Goal: Task Accomplishment & Management: Manage account settings

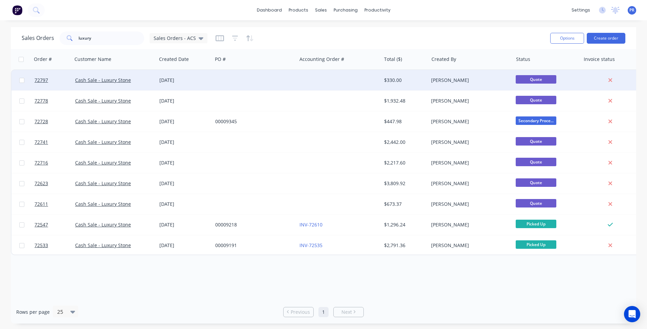
click at [422, 83] on div "$330.00" at bounding box center [404, 80] width 40 height 7
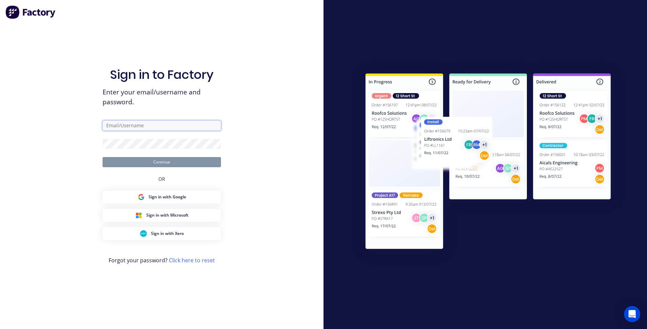
type input "[PERSON_NAME][EMAIL_ADDRESS][DOMAIN_NAME][PERSON_NAME]"
click at [203, 161] on button "Continue" at bounding box center [162, 162] width 118 height 10
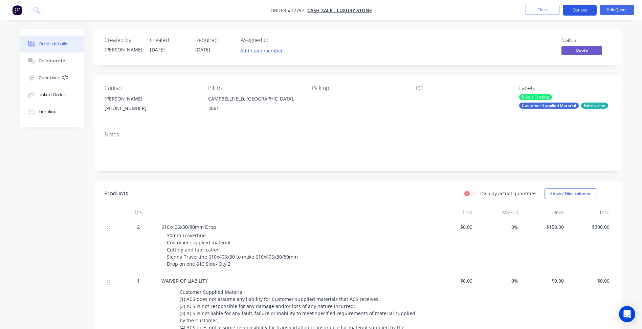
click at [577, 11] on button "Options" at bounding box center [580, 10] width 34 height 11
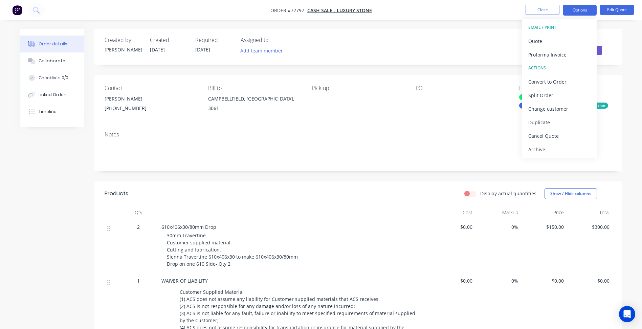
click at [425, 94] on div at bounding box center [458, 98] width 85 height 9
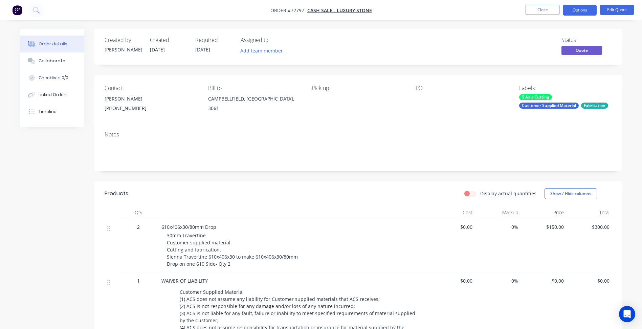
click at [419, 96] on div at bounding box center [458, 98] width 85 height 9
click at [611, 12] on button "Edit Quote" at bounding box center [617, 10] width 34 height 10
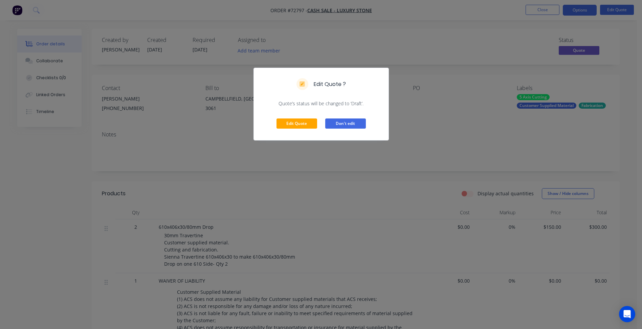
click at [333, 126] on button "Don't edit" at bounding box center [345, 123] width 41 height 10
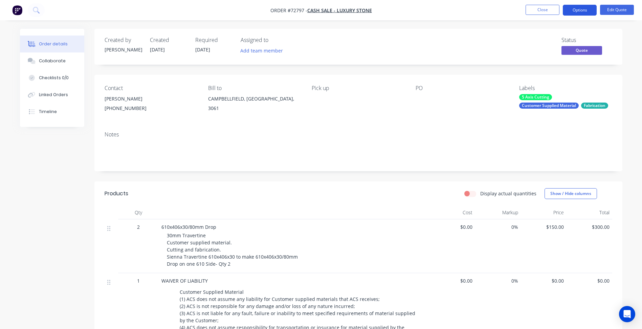
click at [570, 9] on button "Options" at bounding box center [580, 10] width 34 height 11
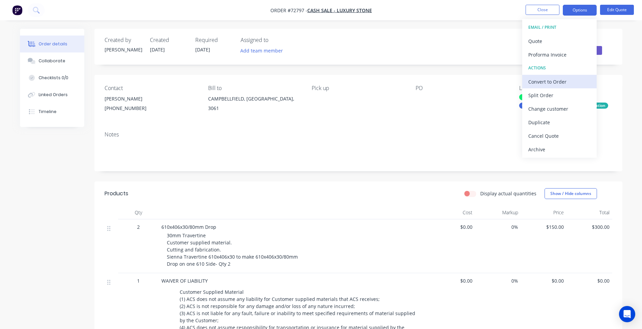
click at [551, 80] on div "Convert to Order" at bounding box center [559, 82] width 62 height 10
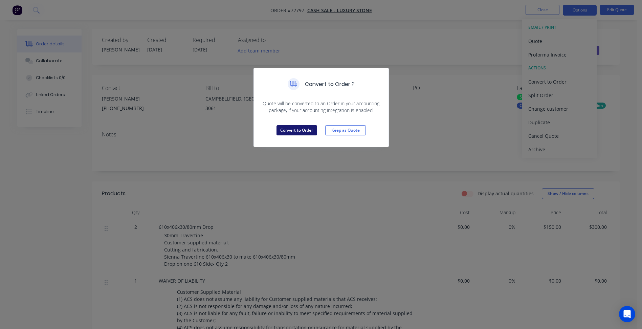
click at [293, 130] on button "Convert to Order" at bounding box center [297, 130] width 41 height 10
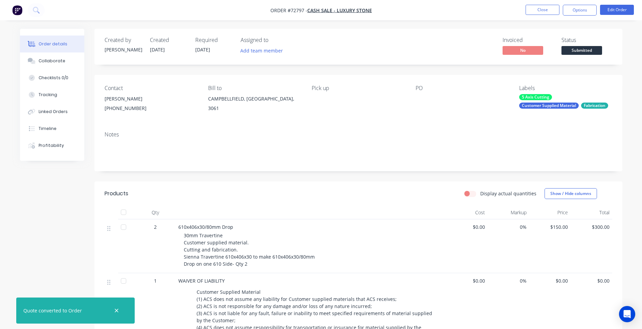
click at [422, 100] on div at bounding box center [458, 98] width 85 height 9
click at [616, 10] on button "Edit Order" at bounding box center [617, 10] width 34 height 10
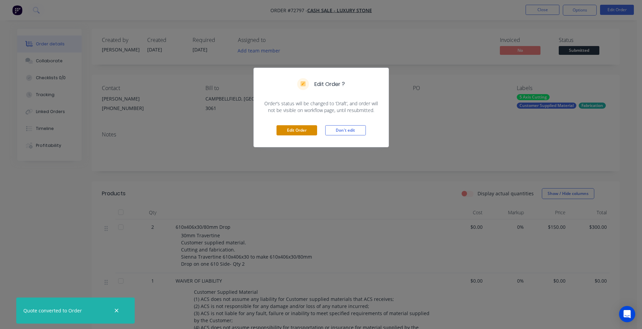
click at [296, 133] on button "Edit Order" at bounding box center [297, 130] width 41 height 10
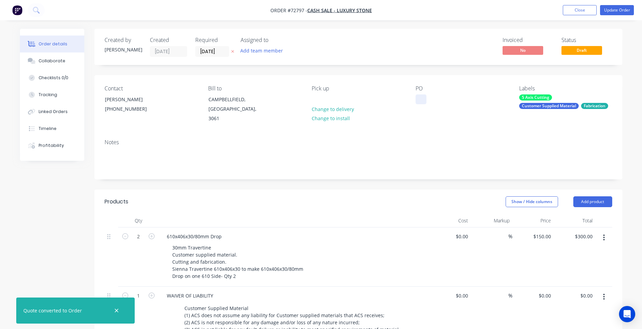
click at [421, 100] on div at bounding box center [421, 99] width 11 height 10
paste div
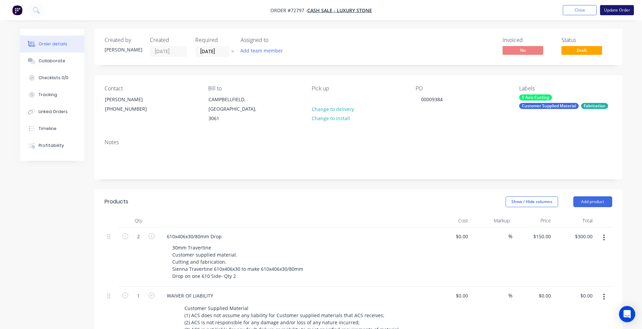
click at [612, 11] on button "Update Order" at bounding box center [617, 10] width 34 height 10
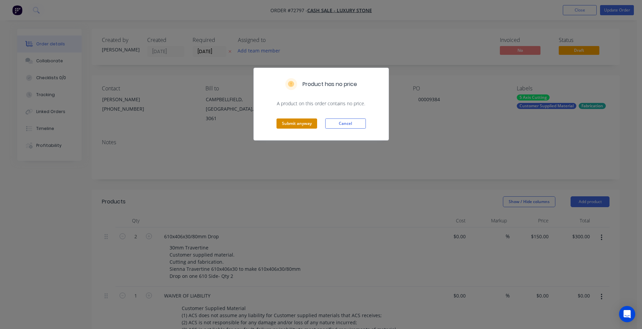
click at [311, 123] on button "Submit anyway" at bounding box center [297, 123] width 41 height 10
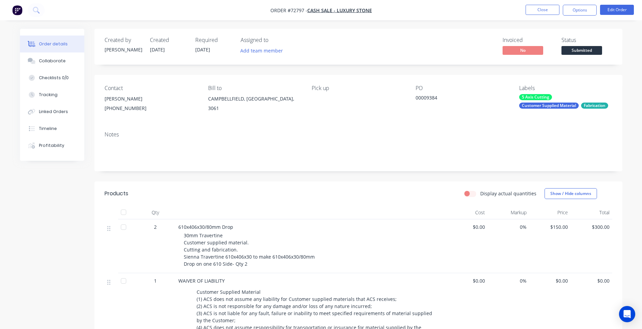
click at [590, 48] on span "Submitted" at bounding box center [582, 50] width 41 height 8
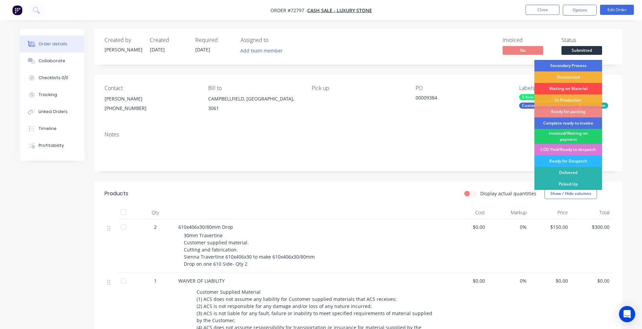
click at [568, 88] on div "Waiting on Material" at bounding box center [569, 89] width 68 height 12
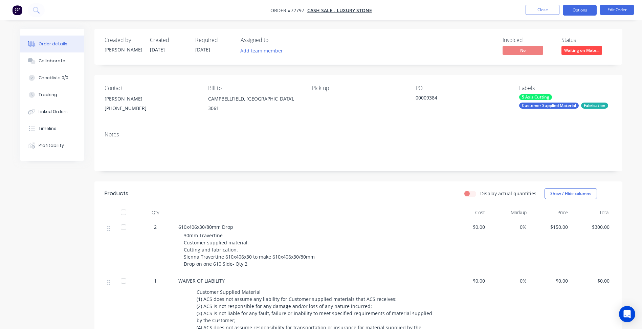
click at [581, 10] on button "Options" at bounding box center [580, 10] width 34 height 11
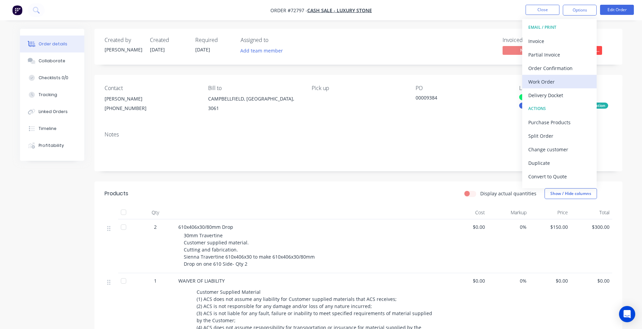
click at [546, 85] on div "Work Order" at bounding box center [559, 82] width 62 height 10
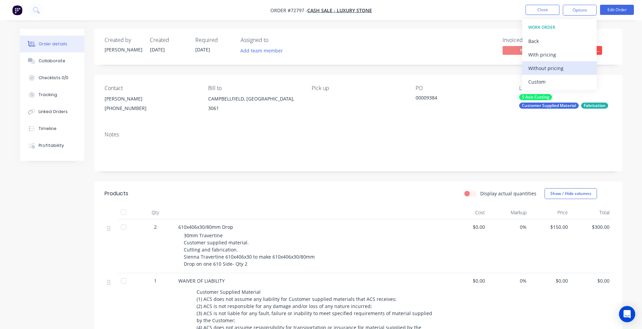
click at [546, 66] on div "Without pricing" at bounding box center [559, 68] width 62 height 10
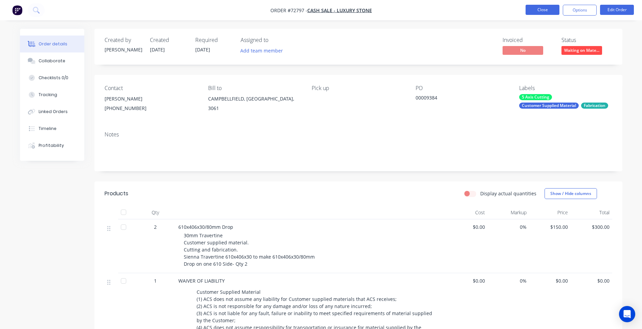
click at [540, 7] on button "Close" at bounding box center [543, 10] width 34 height 10
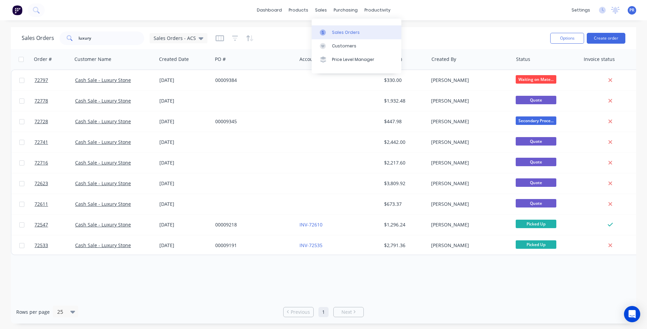
click at [333, 26] on link "Sales Orders" at bounding box center [357, 32] width 90 height 14
drag, startPoint x: 90, startPoint y: 38, endPoint x: -41, endPoint y: 26, distance: 131.9
click at [0, 26] on html "dashboard products sales purchasing productivity dashboard products Product Cat…" at bounding box center [323, 164] width 647 height 329
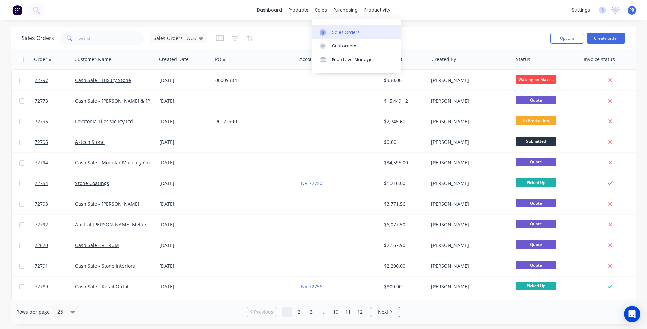
click at [334, 29] on div "Sales Orders" at bounding box center [346, 32] width 28 height 6
click at [616, 40] on button "Create order" at bounding box center [606, 38] width 39 height 11
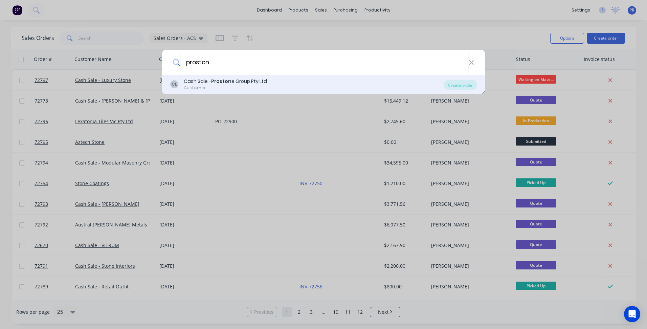
type input "proston"
click at [223, 83] on b "Proston" at bounding box center [221, 81] width 20 height 7
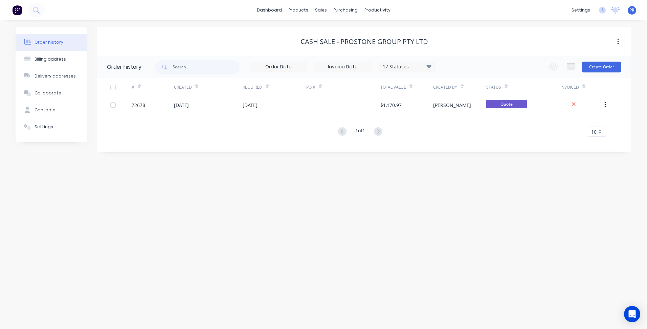
click at [597, 60] on div "Change order status Submitted Secondary Process Outsourced Waiting on Material …" at bounding box center [582, 67] width 77 height 22
click at [600, 66] on button "Create Order" at bounding box center [601, 67] width 39 height 11
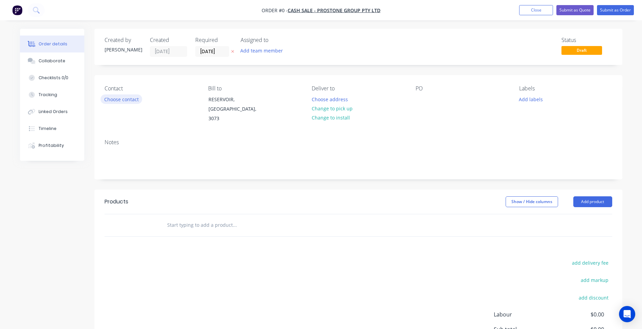
click at [119, 101] on button "Choose contact" at bounding box center [122, 98] width 42 height 9
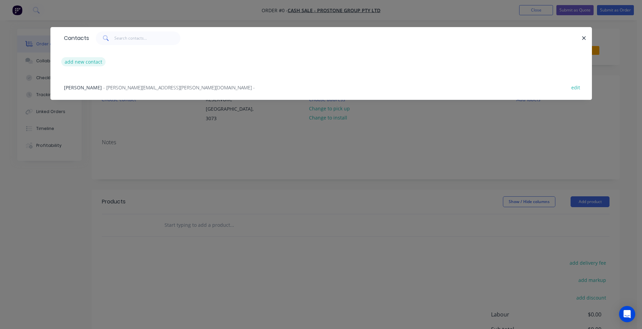
click at [88, 61] on button "add new contact" at bounding box center [83, 61] width 45 height 9
select select "AU"
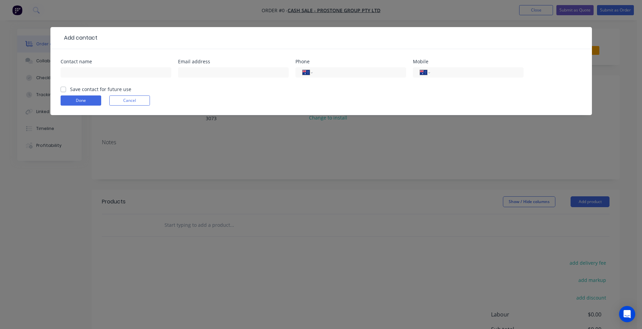
click at [104, 64] on div "Contact name" at bounding box center [116, 61] width 111 height 5
click at [103, 70] on input "text" at bounding box center [116, 72] width 111 height 10
type input "[PERSON_NAME]"
click at [210, 73] on div "Email address" at bounding box center [233, 72] width 111 height 26
drag, startPoint x: 209, startPoint y: 74, endPoint x: 195, endPoint y: 74, distance: 14.2
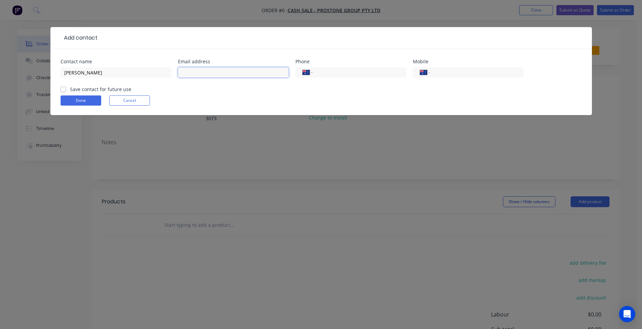
click at [209, 74] on input "text" at bounding box center [233, 72] width 111 height 10
drag, startPoint x: 215, startPoint y: 71, endPoint x: 228, endPoint y: 73, distance: 13.1
click at [215, 71] on input "text" at bounding box center [233, 72] width 111 height 10
paste input "[EMAIL_ADDRESS][DOMAIN_NAME]"
type input "[EMAIL_ADDRESS][DOMAIN_NAME]"
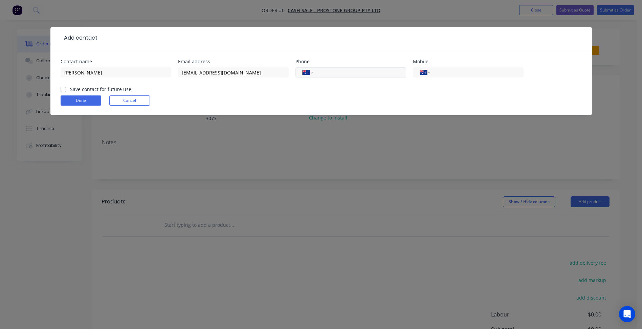
click at [329, 73] on input "tel" at bounding box center [358, 73] width 81 height 8
type input "0"
type input "0403 000 425"
click at [95, 89] on label "Save contact for future use" at bounding box center [100, 89] width 61 height 7
click at [66, 89] on input "Save contact for future use" at bounding box center [63, 89] width 5 height 6
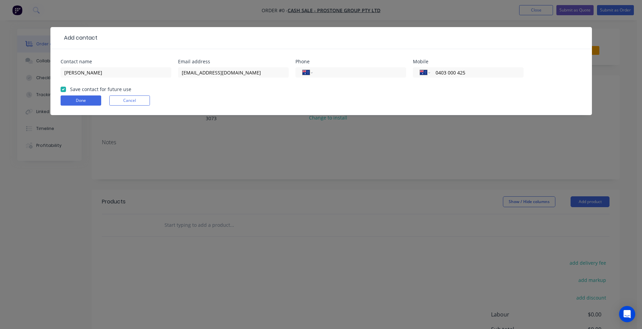
checkbox input "true"
click at [92, 101] on button "Done" at bounding box center [81, 100] width 41 height 10
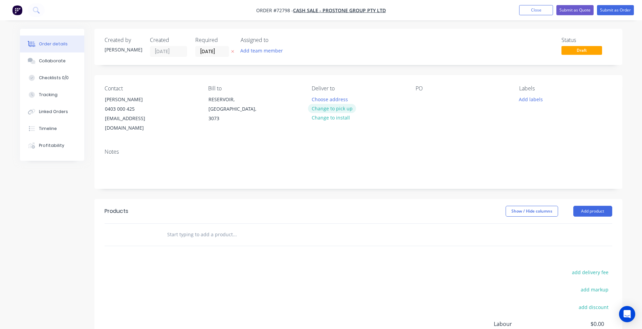
click at [342, 107] on button "Change to pick up" at bounding box center [332, 108] width 48 height 9
click at [214, 50] on input "[DATE]" at bounding box center [212, 51] width 33 height 10
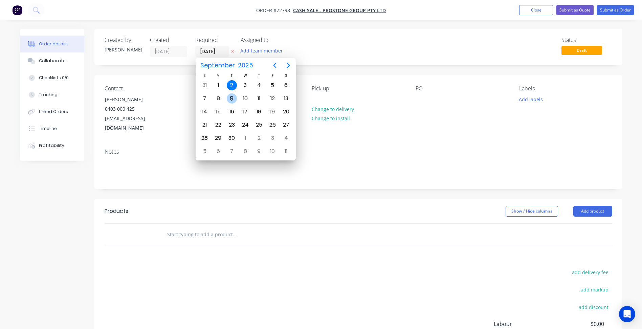
click at [232, 100] on div "9" at bounding box center [232, 98] width 10 height 10
type input "[DATE]"
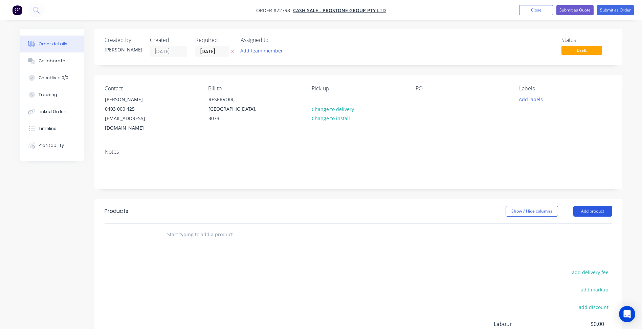
drag, startPoint x: 580, startPoint y: 202, endPoint x: 580, endPoint y: 206, distance: 3.8
click at [581, 206] on button "Add product" at bounding box center [593, 211] width 39 height 11
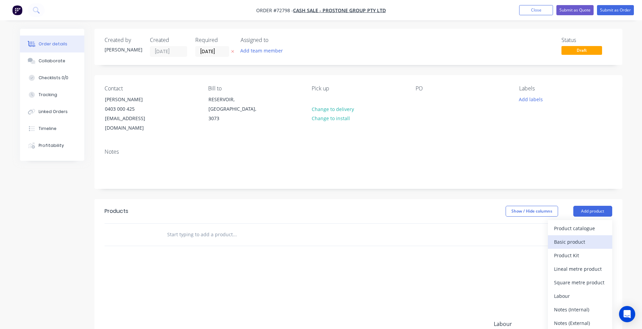
click at [569, 237] on div "Basic product" at bounding box center [580, 242] width 52 height 10
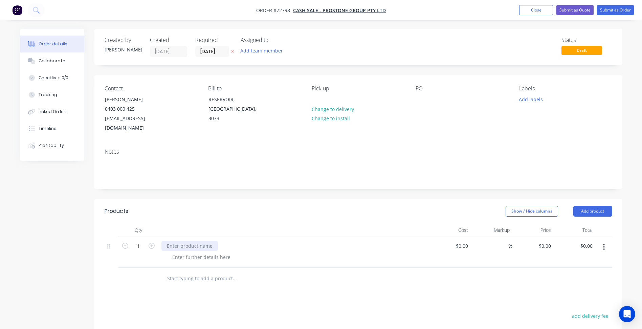
click at [190, 241] on div at bounding box center [189, 246] width 57 height 10
click at [202, 252] on div at bounding box center [201, 257] width 69 height 10
click at [208, 252] on div at bounding box center [201, 257] width 69 height 10
click at [288, 11] on span "Order #72798 -" at bounding box center [274, 10] width 37 height 6
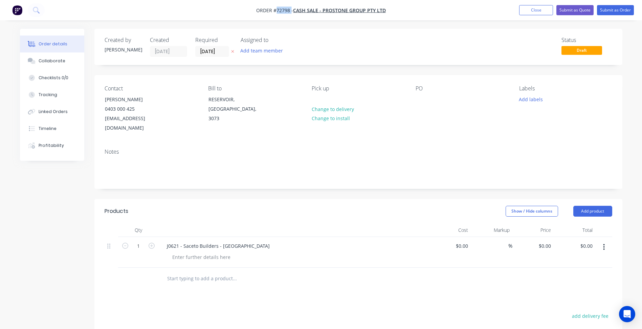
copy span "72798"
click at [202, 252] on div at bounding box center [201, 257] width 69 height 10
click at [201, 252] on div at bounding box center [201, 257] width 69 height 10
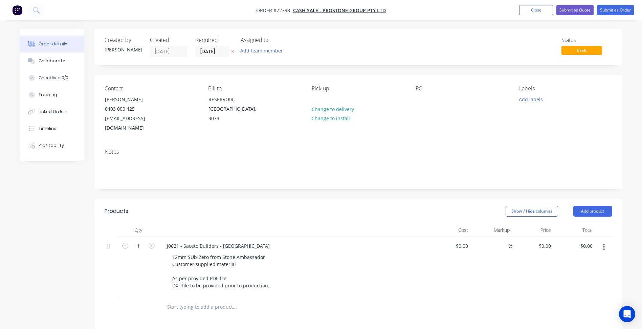
scroll to position [68, 0]
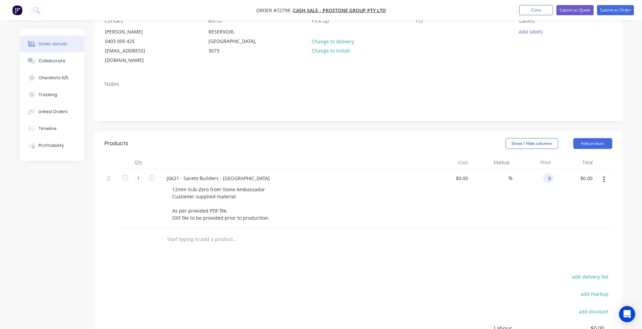
click at [543, 169] on div "0 0" at bounding box center [534, 198] width 42 height 59
type input "$6,023.14"
click at [590, 138] on button "Add product" at bounding box center [593, 143] width 39 height 11
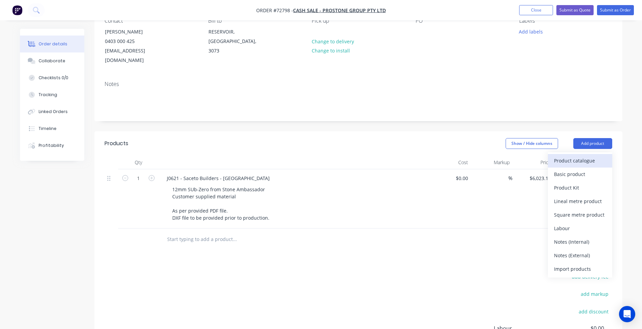
click at [581, 154] on button "Product catalogue" at bounding box center [580, 161] width 64 height 14
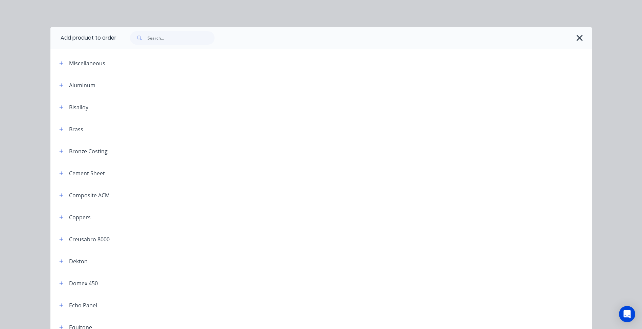
click at [261, 41] on div at bounding box center [350, 38] width 469 height 14
click at [154, 37] on input "text" at bounding box center [181, 38] width 67 height 14
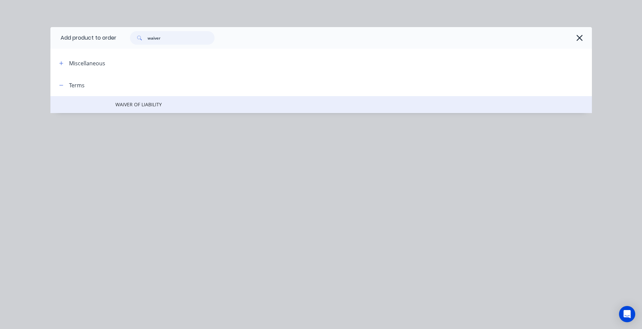
type input "waiver"
click at [144, 108] on span "WAIVER OF LIABILITY" at bounding box center [305, 104] width 381 height 7
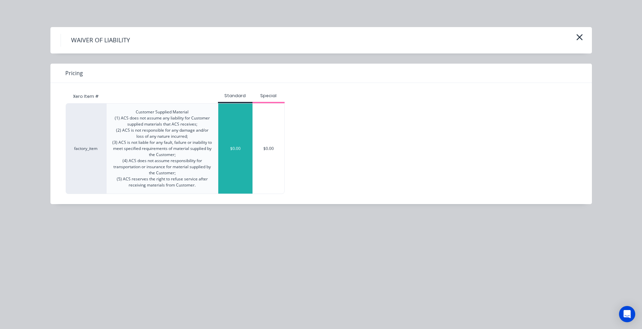
click at [229, 119] on div "$0.00" at bounding box center [235, 149] width 34 height 90
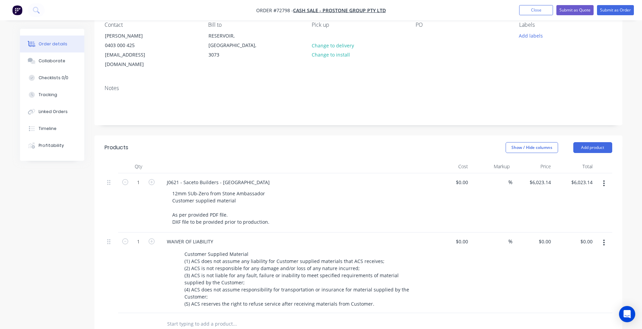
scroll to position [0, 0]
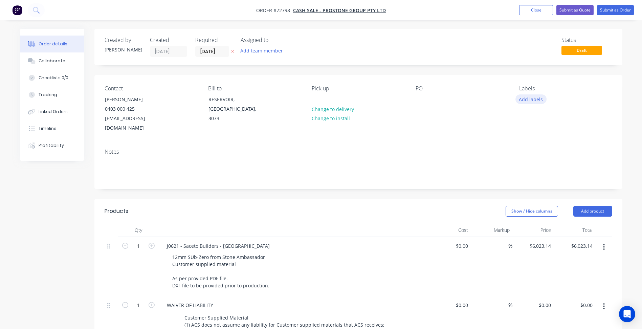
click at [529, 97] on button "Add labels" at bounding box center [531, 98] width 31 height 9
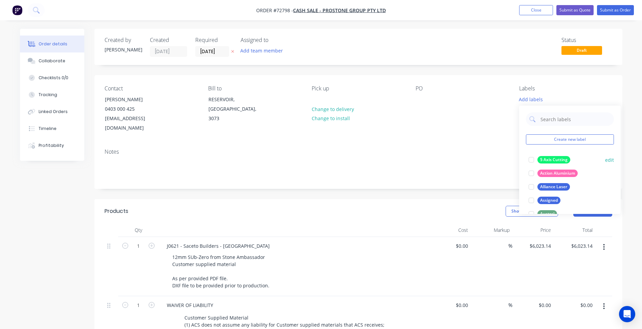
click at [531, 159] on div at bounding box center [532, 160] width 14 height 14
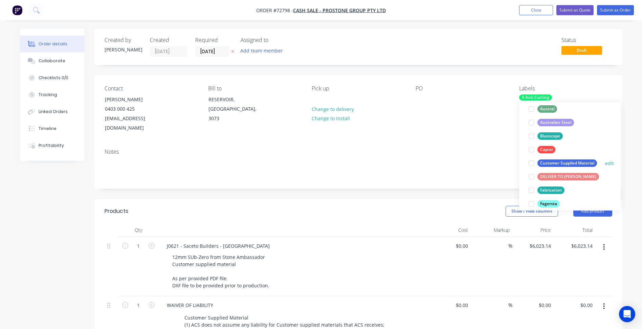
click at [529, 163] on div at bounding box center [532, 163] width 14 height 14
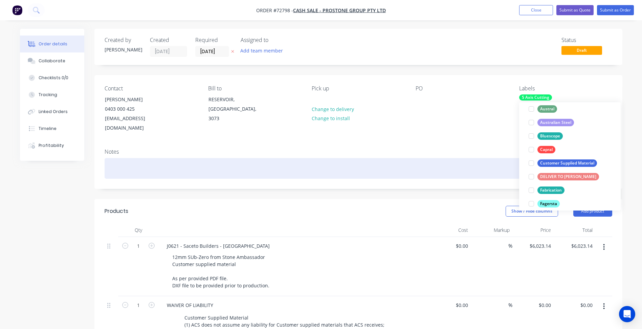
scroll to position [7, 0]
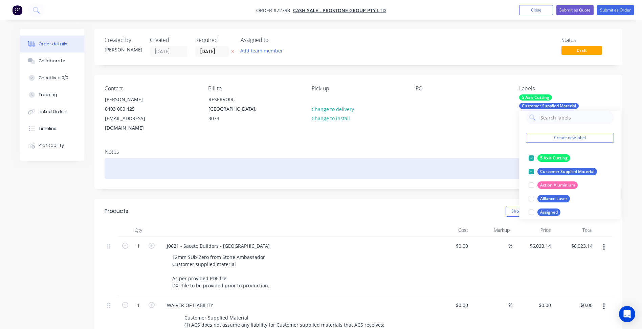
click at [448, 158] on div at bounding box center [359, 168] width 508 height 21
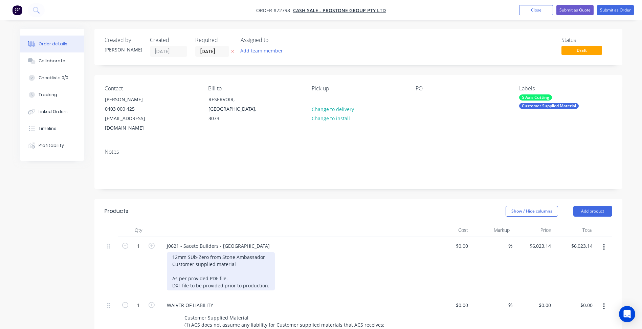
click at [193, 252] on div "12mm SUb-Zero from Stone Ambassador Customer supplied material As per provided …" at bounding box center [221, 271] width 108 height 38
click at [239, 255] on div "12mm Sub-Zero from Stone Ambassador Customer supplied material As per provided …" at bounding box center [221, 271] width 108 height 38
click at [209, 252] on div "12mm Sub-Zero from Stone Ambassador Customer supplied material As per provided …" at bounding box center [221, 271] width 108 height 38
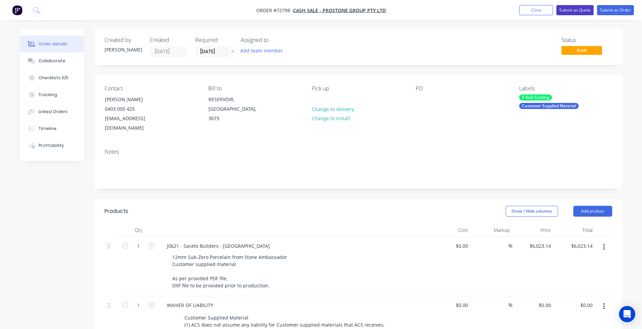
click at [577, 13] on button "Submit as Quote" at bounding box center [575, 10] width 37 height 10
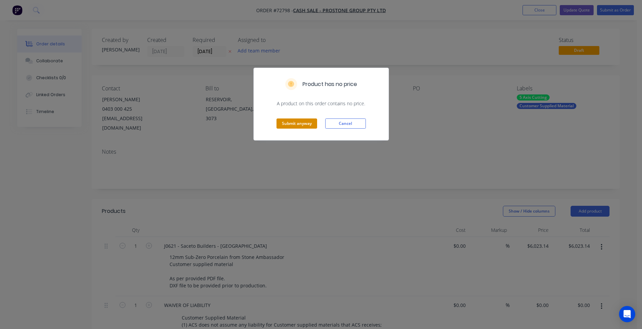
click at [308, 127] on button "Submit anyway" at bounding box center [297, 123] width 41 height 10
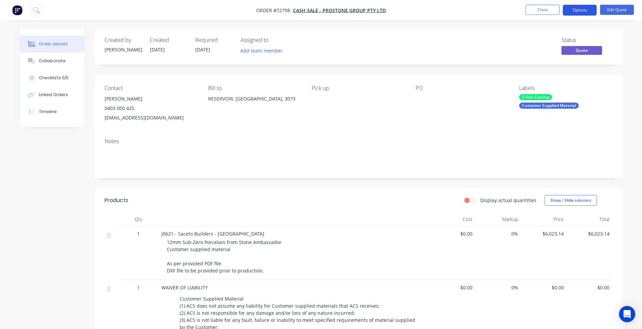
click at [581, 13] on button "Options" at bounding box center [580, 10] width 34 height 11
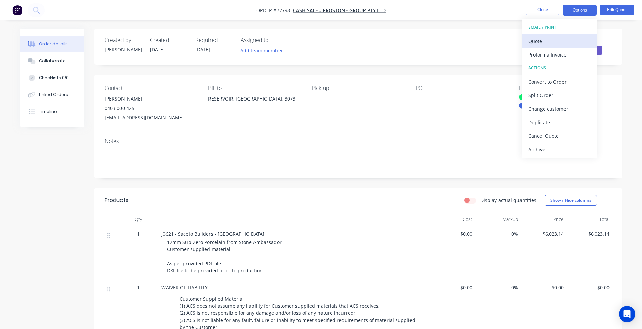
click at [553, 40] on div "Quote" at bounding box center [559, 41] width 62 height 10
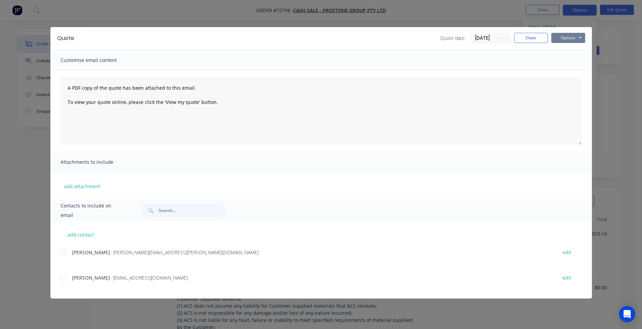
click at [584, 41] on button "Options" at bounding box center [568, 38] width 34 height 10
click at [570, 51] on button "Preview" at bounding box center [572, 49] width 43 height 11
click at [535, 42] on button "Close" at bounding box center [531, 38] width 34 height 10
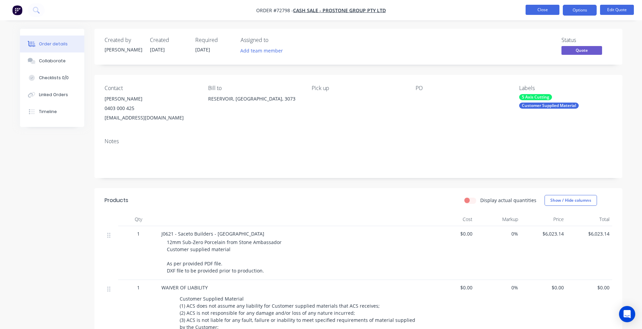
click at [537, 10] on button "Close" at bounding box center [543, 10] width 34 height 10
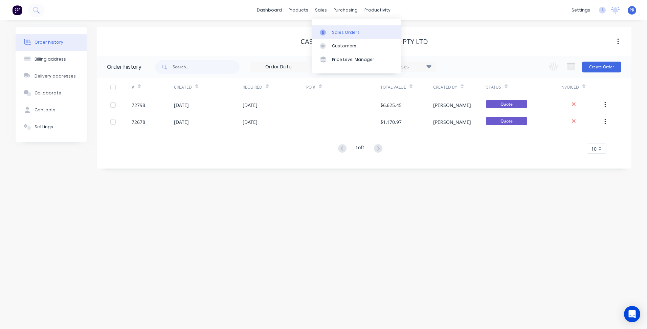
click at [342, 27] on link "Sales Orders" at bounding box center [357, 32] width 90 height 14
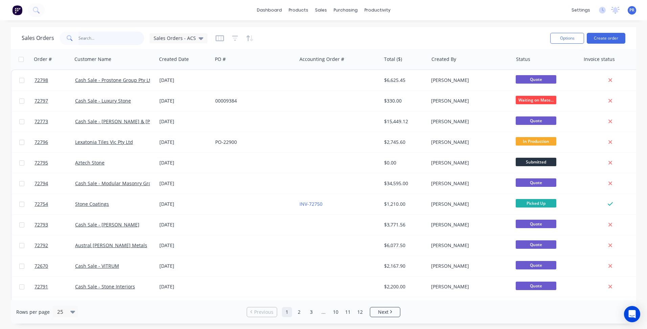
drag, startPoint x: 116, startPoint y: 37, endPoint x: 93, endPoint y: 39, distance: 22.8
click at [93, 39] on input "text" at bounding box center [112, 38] width 66 height 14
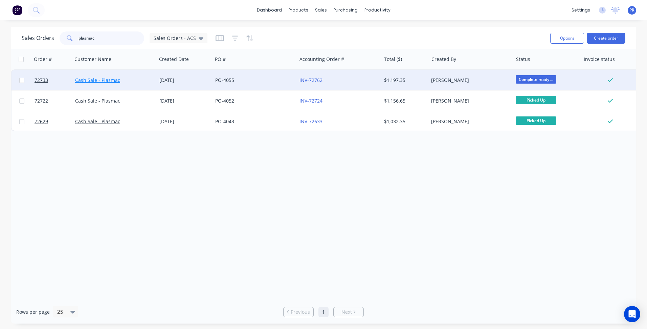
type input "plasmac"
click at [109, 81] on link "Cash Sale - Plasmac" at bounding box center [97, 80] width 45 height 6
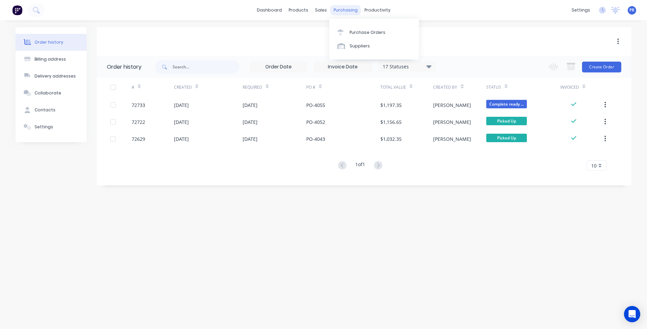
click at [330, 11] on div "purchasing" at bounding box center [345, 10] width 31 height 10
click at [324, 9] on div "sales" at bounding box center [321, 10] width 19 height 10
click at [322, 6] on div "sales" at bounding box center [321, 10] width 19 height 10
click at [348, 31] on div "Sales Orders" at bounding box center [346, 32] width 28 height 6
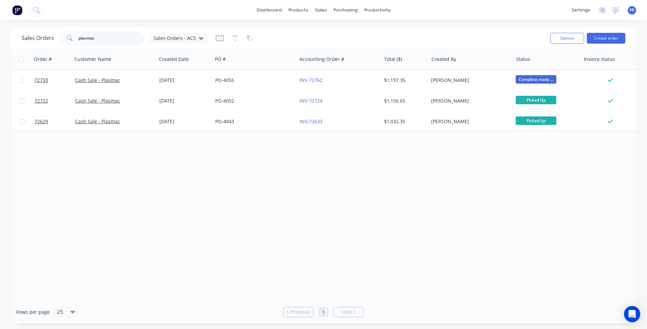
drag, startPoint x: 103, startPoint y: 38, endPoint x: 31, endPoint y: 33, distance: 71.9
click at [63, 34] on div "plasmac" at bounding box center [102, 38] width 85 height 14
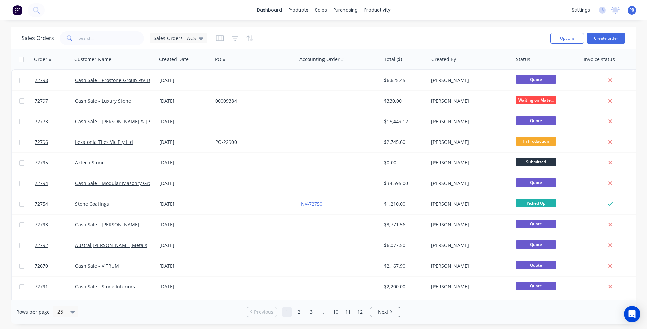
click at [239, 12] on div "dashboard products sales purchasing productivity dashboard products Product Cat…" at bounding box center [323, 10] width 647 height 20
click at [193, 10] on div "dashboard products sales purchasing productivity dashboard products Product Cat…" at bounding box center [323, 10] width 647 height 20
click at [95, 34] on input "text" at bounding box center [112, 38] width 66 height 14
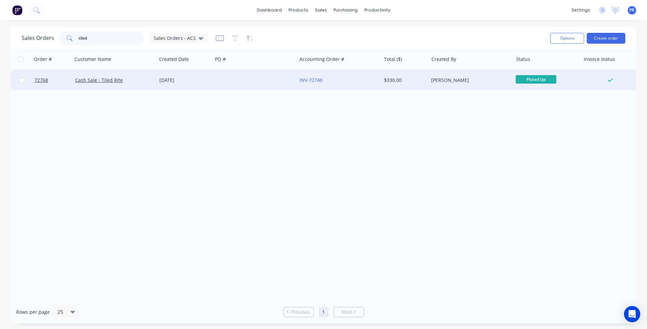
type input "tiled"
click at [209, 78] on div "[DATE]" at bounding box center [184, 80] width 50 height 7
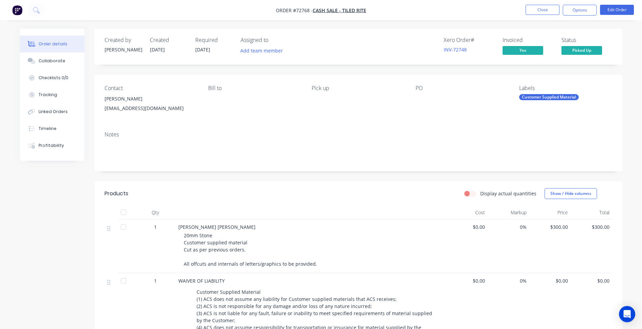
click at [358, 42] on div "Xero Order # INV-72748 Invoiced Yes Status Picked Up" at bounding box center [460, 47] width 304 height 20
click at [579, 8] on button "Options" at bounding box center [580, 10] width 34 height 11
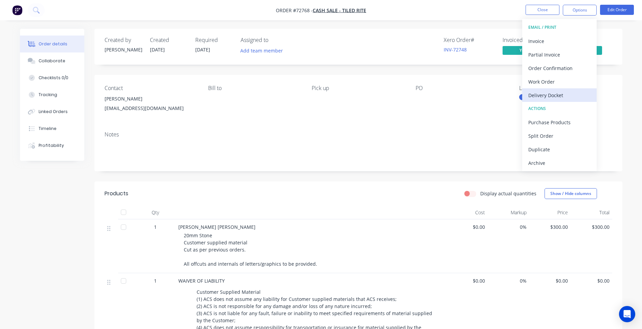
click at [548, 96] on div "Delivery Docket" at bounding box center [559, 95] width 62 height 10
click at [547, 57] on div "With pricing" at bounding box center [559, 55] width 62 height 10
click at [387, 11] on nav "Order #72768 - Cash Sale - Tiled Rite Close Options EMAIL / PRINT Invoice Parti…" at bounding box center [321, 10] width 642 height 20
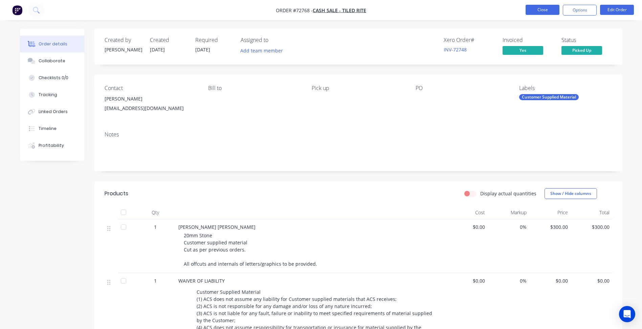
click at [535, 12] on button "Close" at bounding box center [543, 10] width 34 height 10
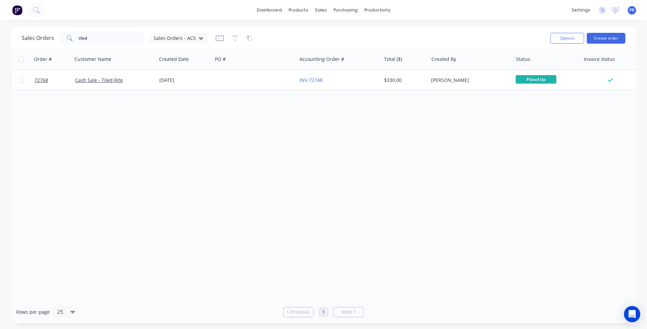
click at [467, 10] on div "dashboard products sales purchasing productivity dashboard products Product Cat…" at bounding box center [323, 10] width 647 height 20
click at [178, 13] on div "dashboard products sales purchasing productivity dashboard products Product Cat…" at bounding box center [323, 10] width 647 height 20
click at [340, 29] on div "Sales Orders" at bounding box center [346, 32] width 28 height 6
drag, startPoint x: 102, startPoint y: 40, endPoint x: 29, endPoint y: 34, distance: 73.0
click at [29, 34] on div "Sales Orders tiled Sales Orders - ACS" at bounding box center [115, 38] width 186 height 14
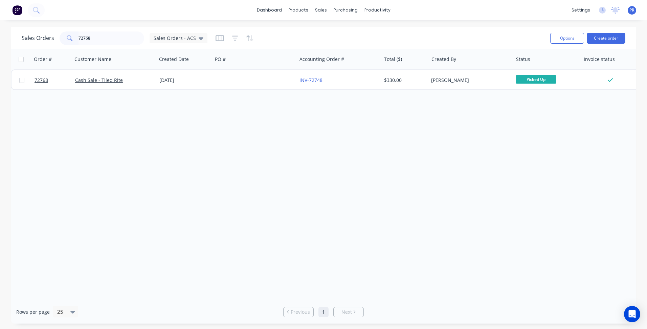
click at [179, 115] on div "Order # Customer Name Created Date PO # Accounting Order # Total ($) Created By…" at bounding box center [324, 174] width 626 height 251
click at [208, 10] on div "dashboard products sales purchasing productivity dashboard products Product Cat…" at bounding box center [323, 10] width 647 height 20
drag, startPoint x: 98, startPoint y: 42, endPoint x: 1, endPoint y: 43, distance: 96.8
click at [6, 43] on div "Sales Orders 72768 Sales Orders - ACS Options Create order Order # Customer Nam…" at bounding box center [323, 175] width 647 height 297
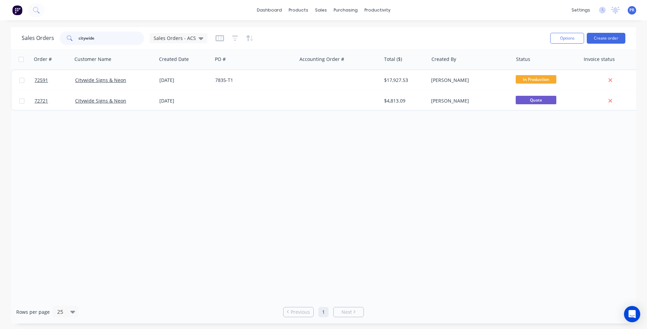
type input "citywide"
click at [150, 176] on div "Order # Customer Name Created Date PO # Accounting Order # Total ($) Created By…" at bounding box center [324, 174] width 626 height 251
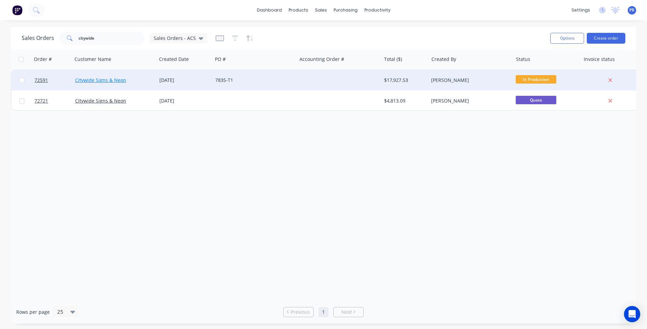
click at [122, 79] on link "Citywide Signs & Neon" at bounding box center [100, 80] width 51 height 6
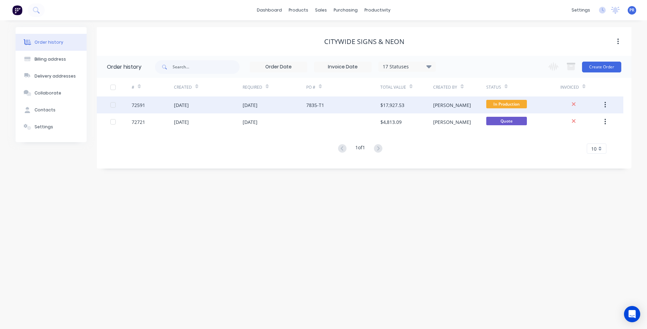
click at [186, 106] on div "[DATE]" at bounding box center [181, 105] width 15 height 7
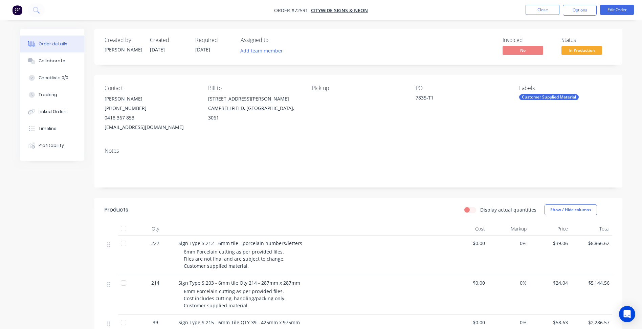
scroll to position [34, 0]
